Goal: Task Accomplishment & Management: Manage account settings

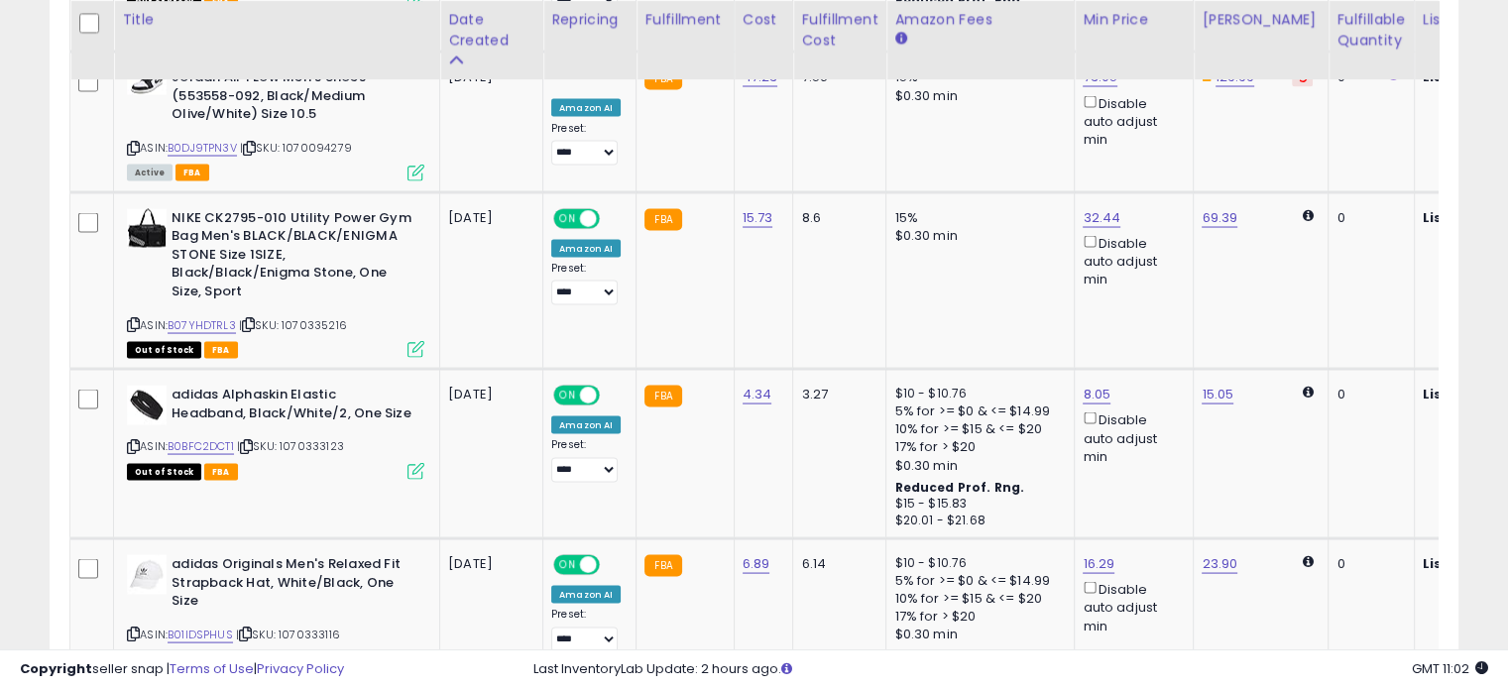
click at [373, 191] on td "NIKE CK2795-010 Utility Power Gym Bag Men's BLACK/BLACK/ENIGMA STONE Size 1SIZE…" at bounding box center [277, 279] width 326 height 177
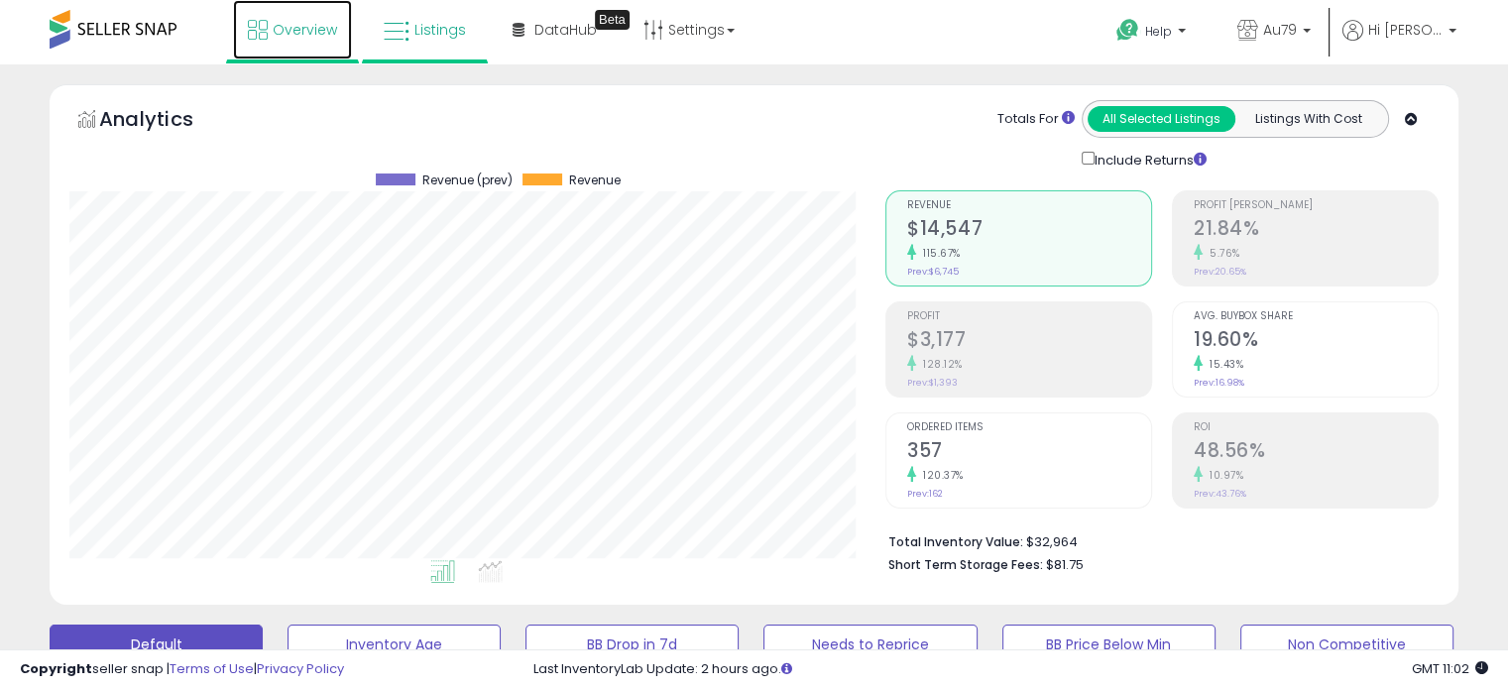
click at [282, 27] on span "Overview" at bounding box center [305, 30] width 64 height 20
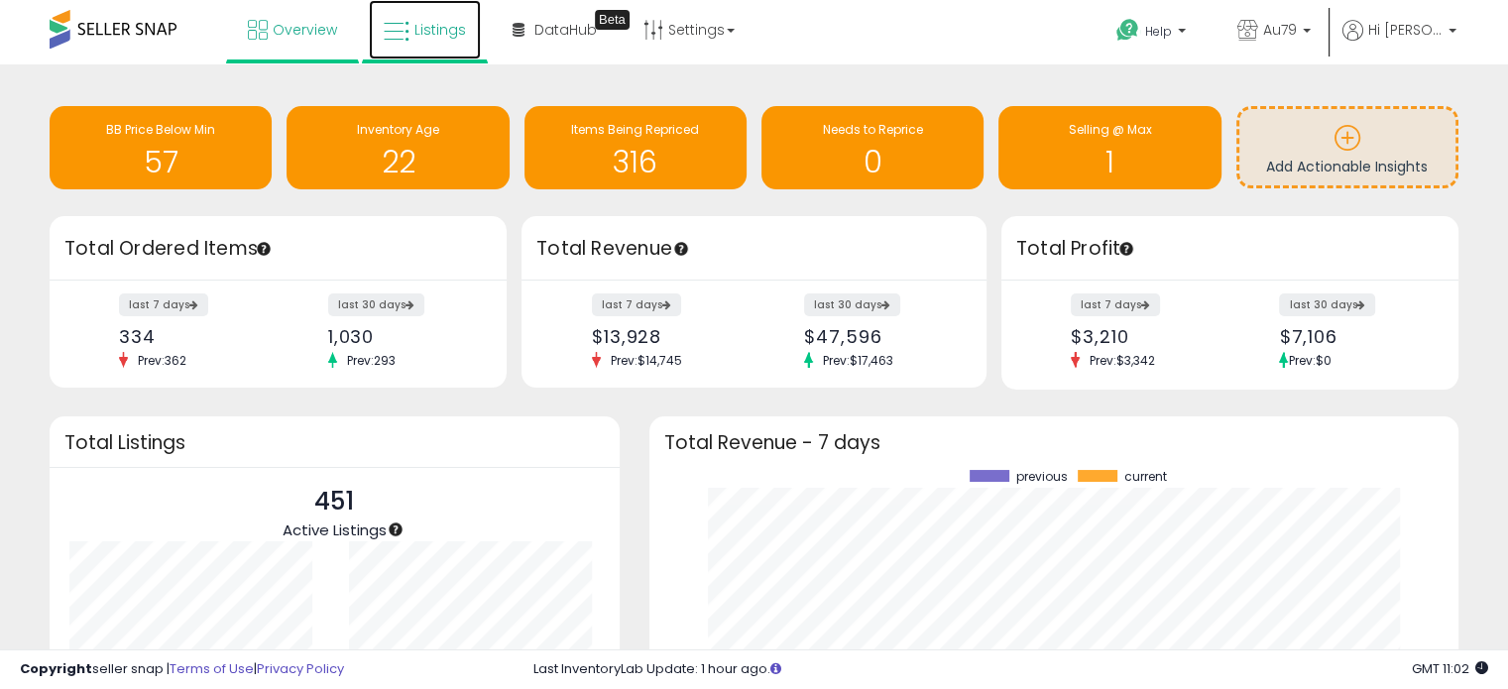
click at [413, 30] on link "Listings" at bounding box center [425, 30] width 112 height 60
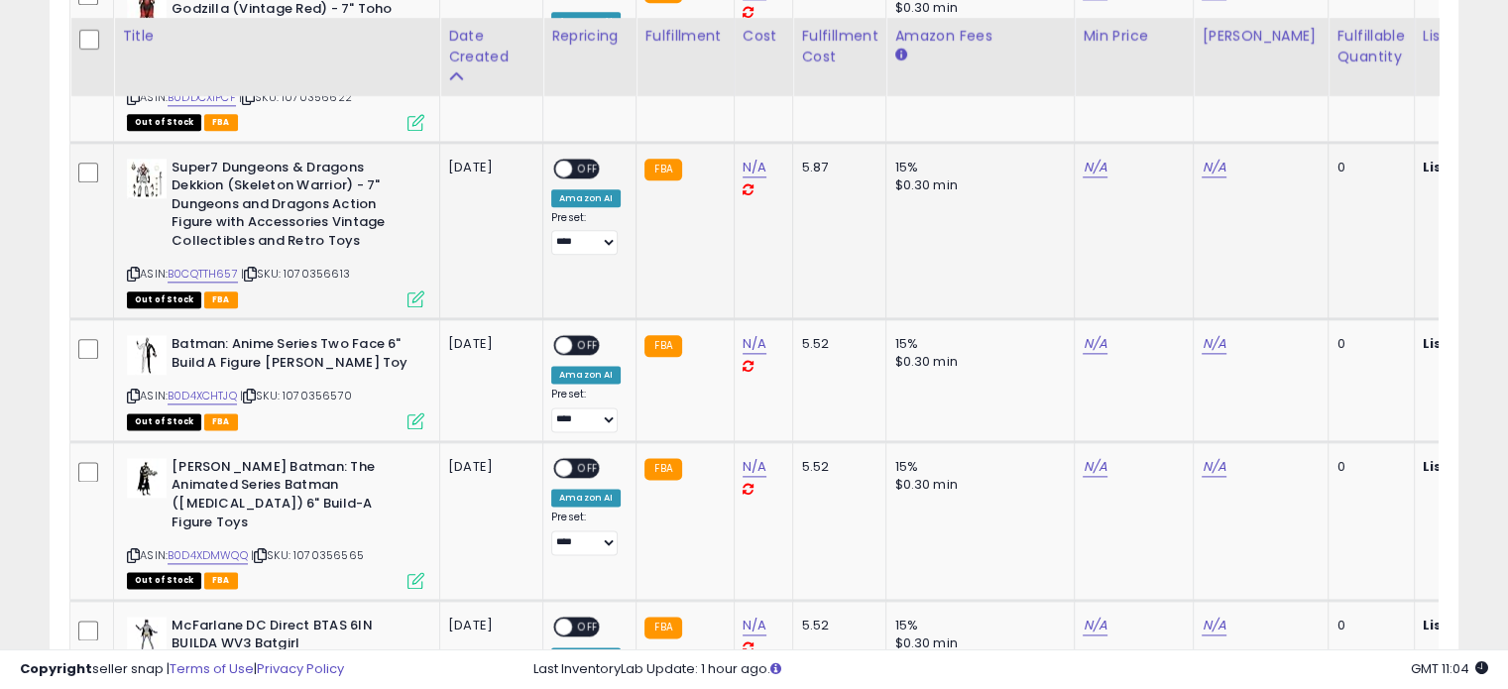
scroll to position [2443, 0]
